Goal: Download file/media

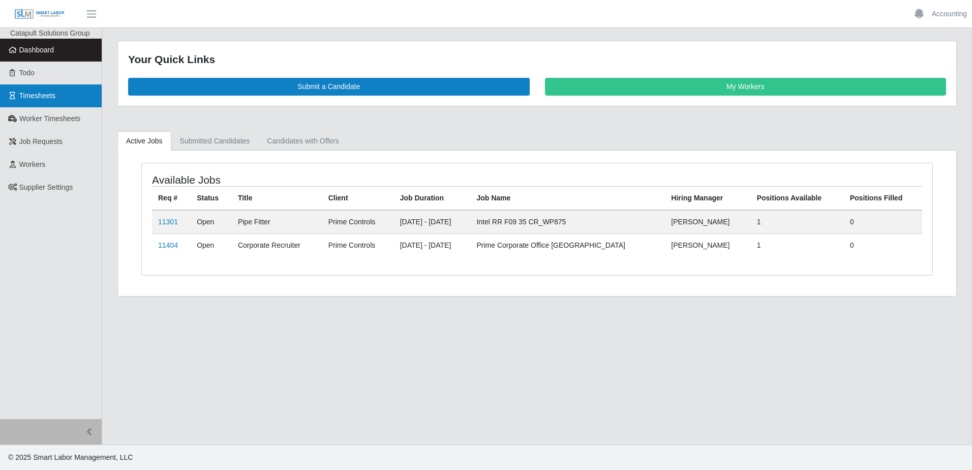
click at [49, 103] on link "Timesheets" at bounding box center [51, 95] width 102 height 23
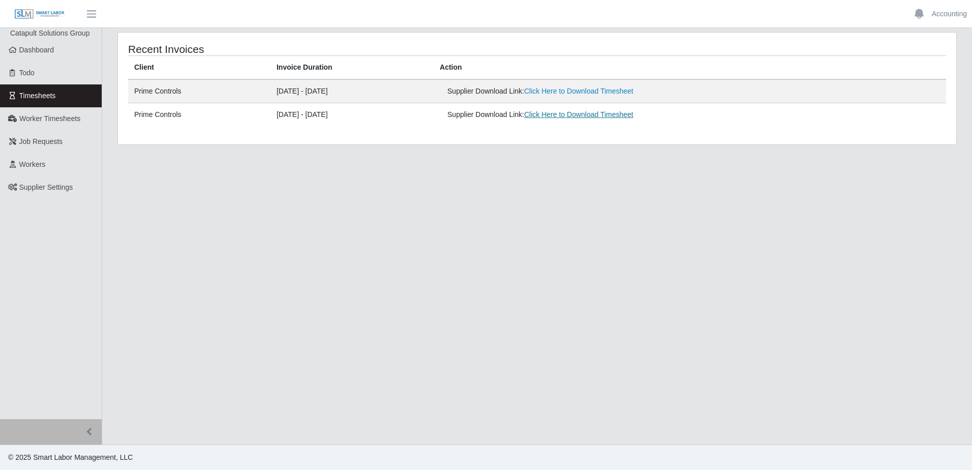
click at [596, 114] on link "Click Here to Download Timesheet" at bounding box center [578, 114] width 109 height 8
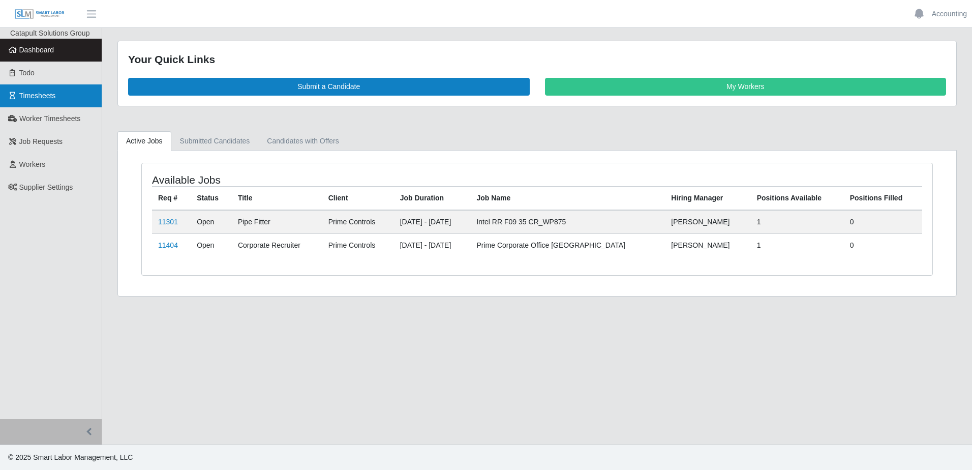
click at [32, 103] on link "Timesheets" at bounding box center [51, 95] width 102 height 23
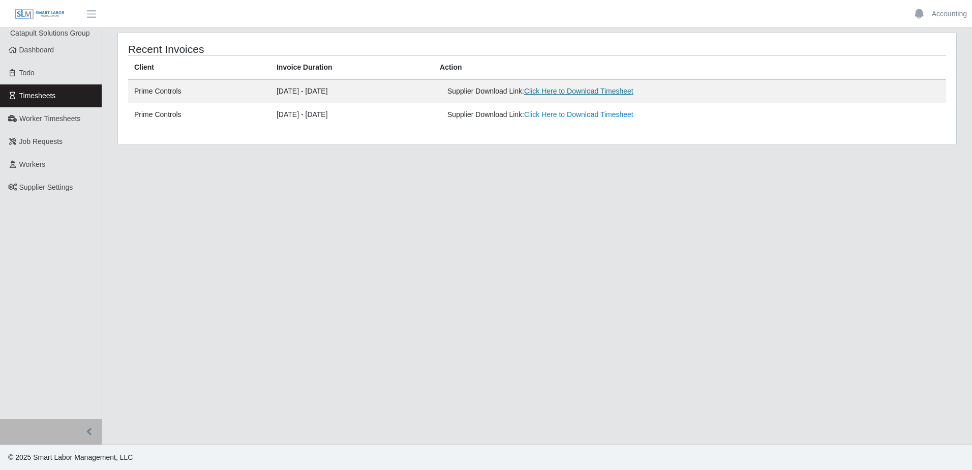
click at [584, 88] on link "Click Here to Download Timesheet" at bounding box center [578, 91] width 109 height 8
